Goal: Participate in discussion

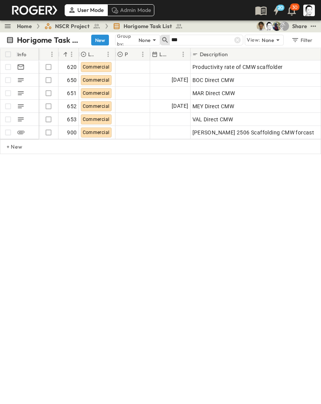
click at [237, 39] on icon at bounding box center [238, 40] width 8 height 8
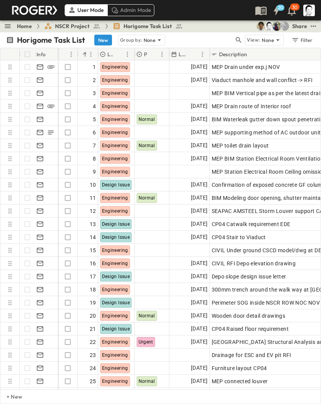
click at [238, 37] on icon "button" at bounding box center [239, 40] width 8 height 8
click at [208, 41] on input "text" at bounding box center [198, 39] width 54 height 11
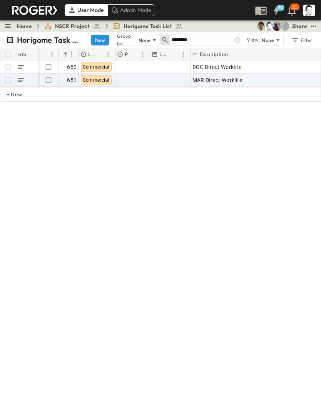
type input "********"
click at [275, 79] on div "MAR Direct Worklife" at bounding box center [280, 80] width 175 height 11
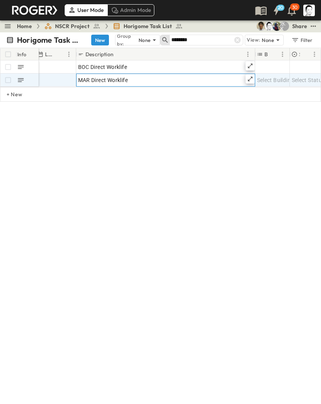
scroll to position [0, 124]
click at [240, 79] on icon at bounding box center [241, 79] width 6 height 6
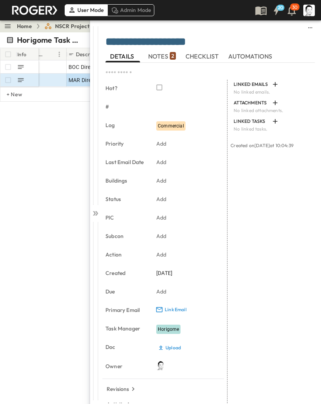
click at [160, 53] on span "NOTES 2" at bounding box center [162, 56] width 28 height 7
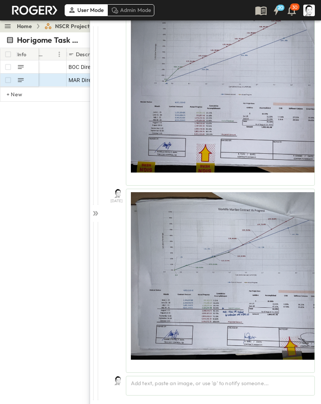
scroll to position [68, 0]
click at [236, 265] on div "Add text, paste an image, or use '@' to notify someone..." at bounding box center [220, 386] width 189 height 20
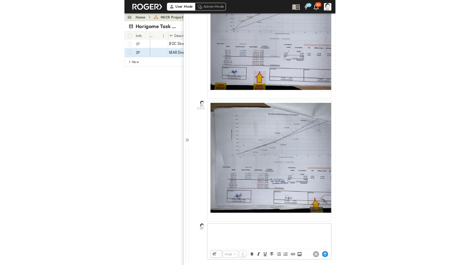
scroll to position [104, 0]
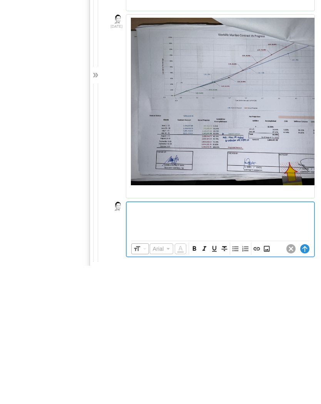
click at [270, 265] on icon "Insert Image" at bounding box center [267, 387] width 8 height 8
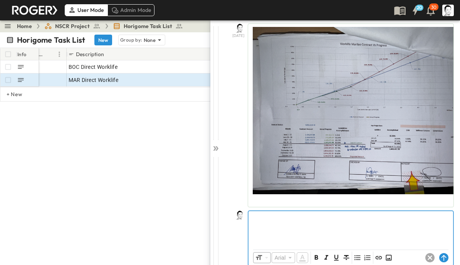
scroll to position [233, 0]
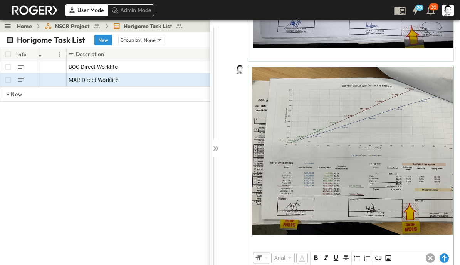
click at [444, 257] on icon at bounding box center [444, 259] width 5 height 6
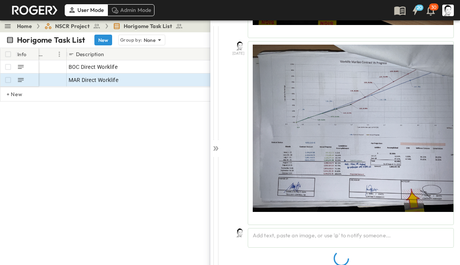
scroll to position [197, 0]
